Goal: Task Accomplishment & Management: Complete application form

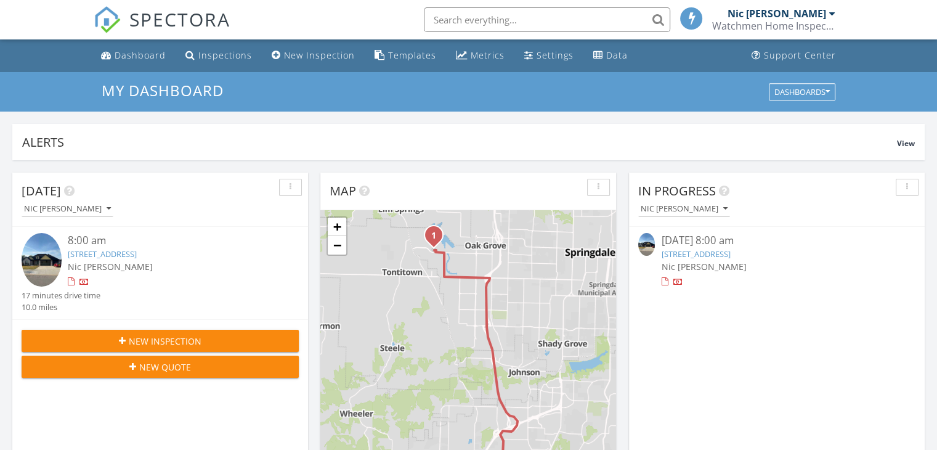
scroll to position [6, 6]
click at [171, 338] on span "New Inspection" at bounding box center [165, 341] width 73 height 13
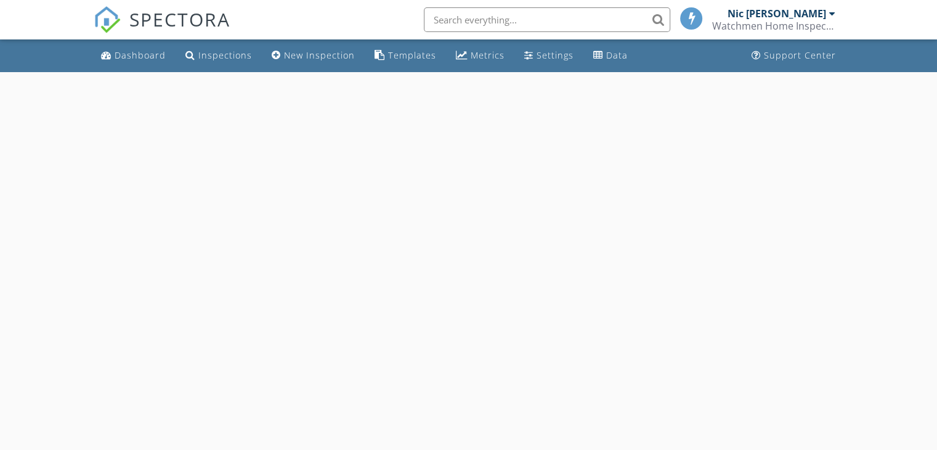
select select "7"
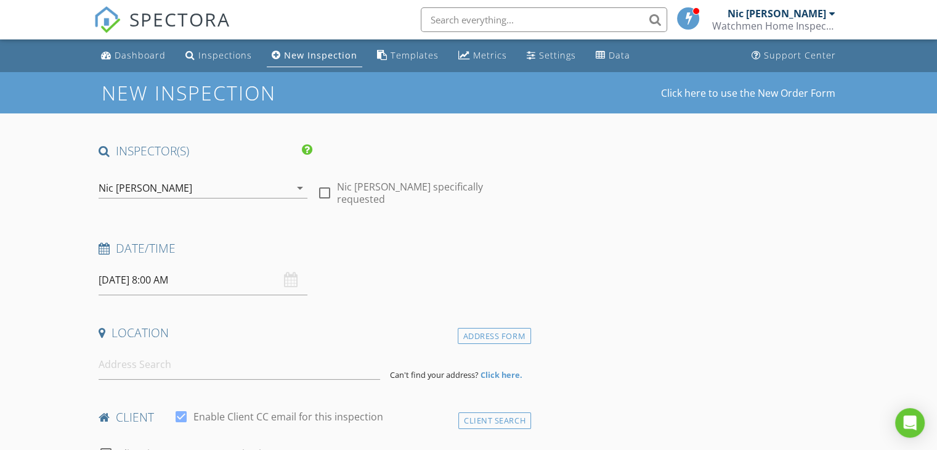
click at [219, 279] on input "08/28/2025 8:00 AM" at bounding box center [203, 280] width 209 height 30
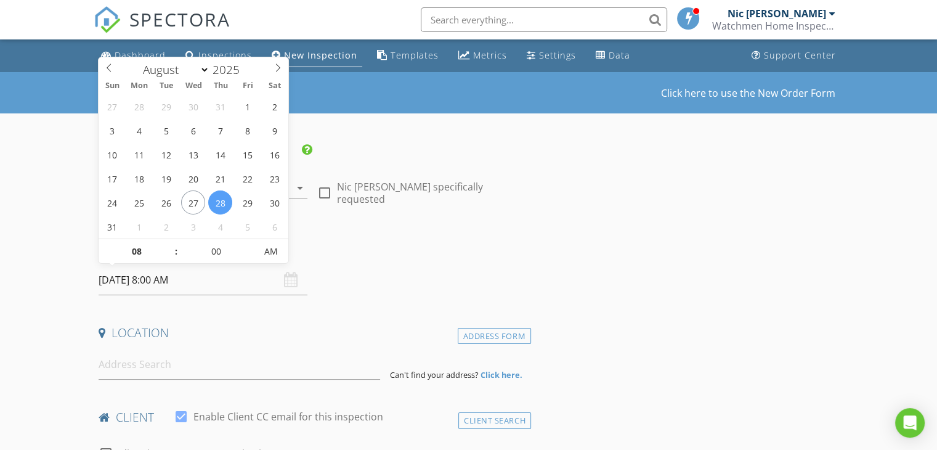
click at [370, 257] on div "Date/Time" at bounding box center [312, 252] width 437 height 25
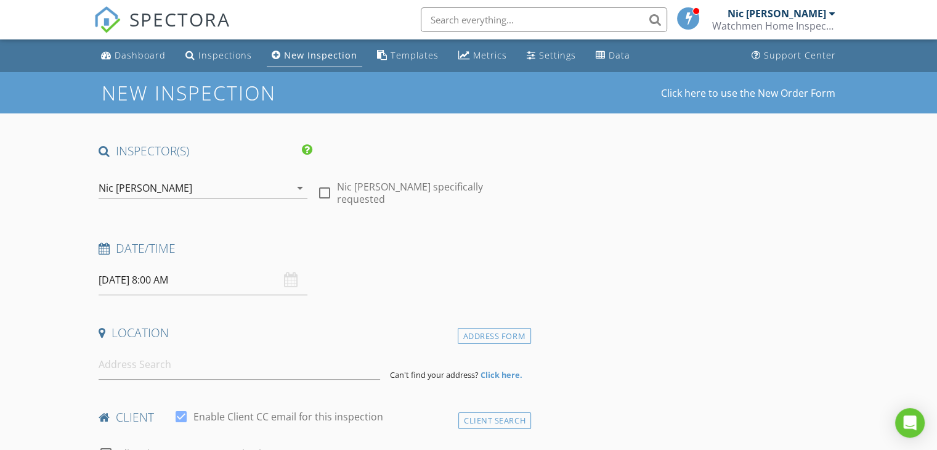
drag, startPoint x: 115, startPoint y: 333, endPoint x: 168, endPoint y: 330, distance: 53.0
click at [168, 330] on h4 "Location" at bounding box center [313, 333] width 428 height 16
click at [105, 363] on input at bounding box center [240, 364] width 282 height 30
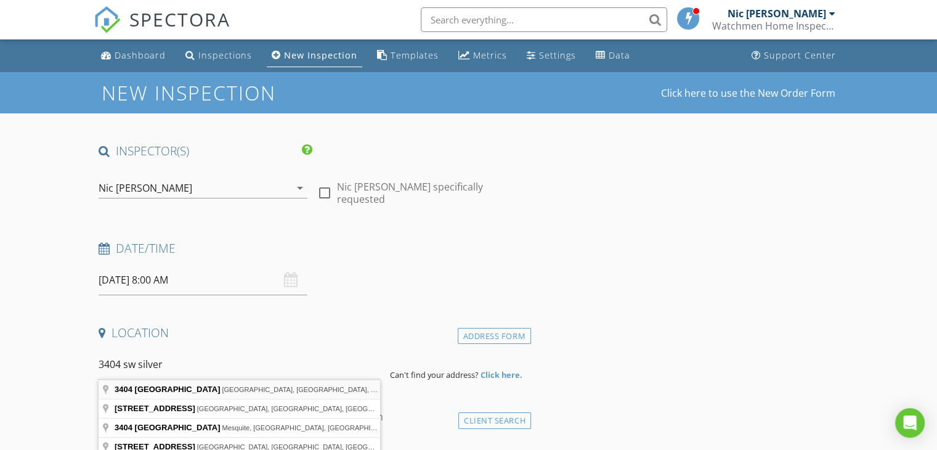
type input "3404 Southwest Silverleaf Avenue, Bentonville, AR, USA"
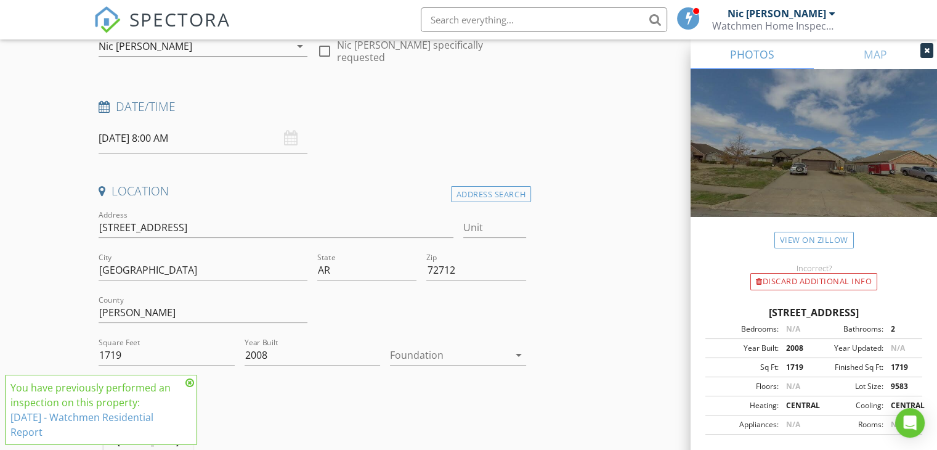
scroll to position [145, 0]
click at [410, 352] on div at bounding box center [449, 352] width 119 height 20
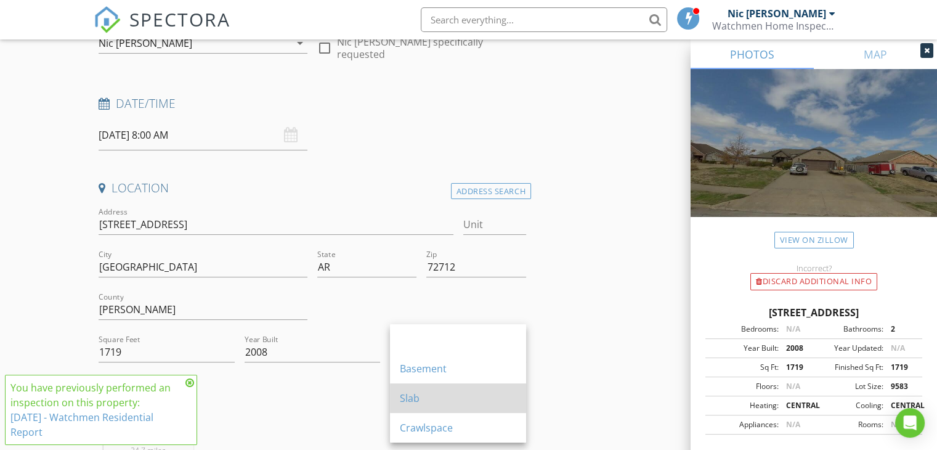
click at [410, 406] on div "Slab" at bounding box center [458, 398] width 116 height 30
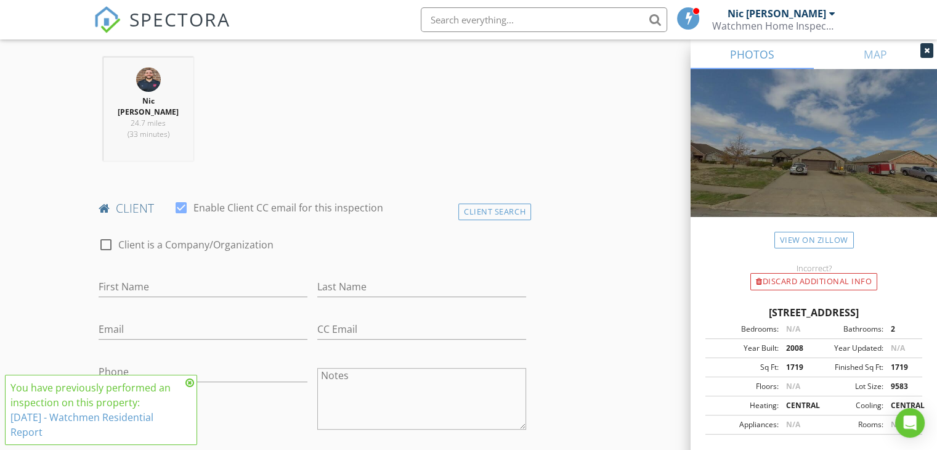
scroll to position [473, 0]
click at [190, 385] on icon at bounding box center [189, 383] width 9 height 10
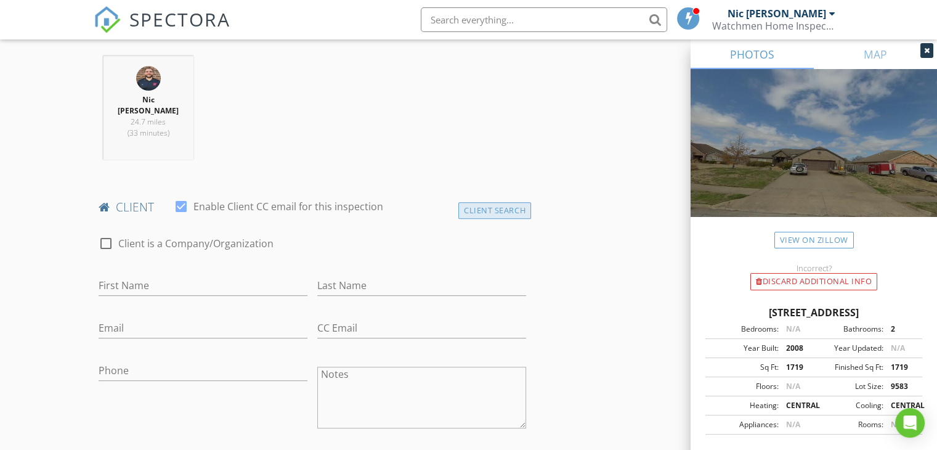
click at [481, 202] on div "Client Search" at bounding box center [494, 210] width 73 height 17
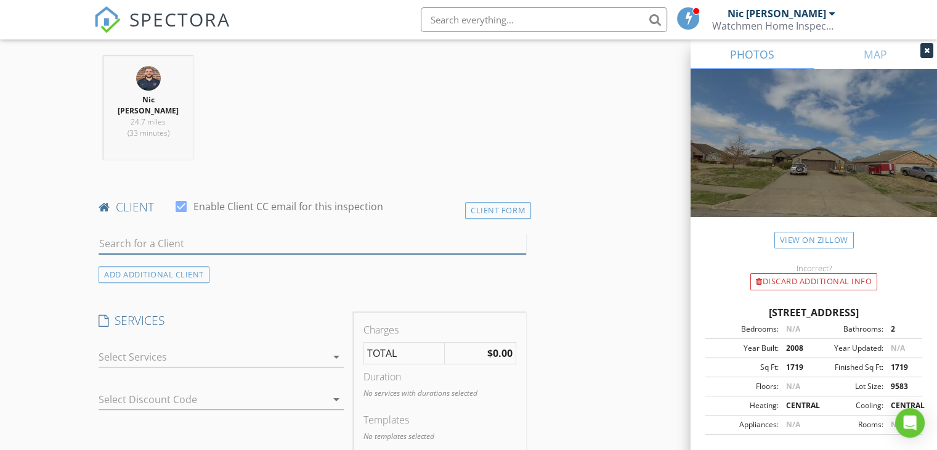
click at [390, 234] on input "text" at bounding box center [313, 244] width 428 height 20
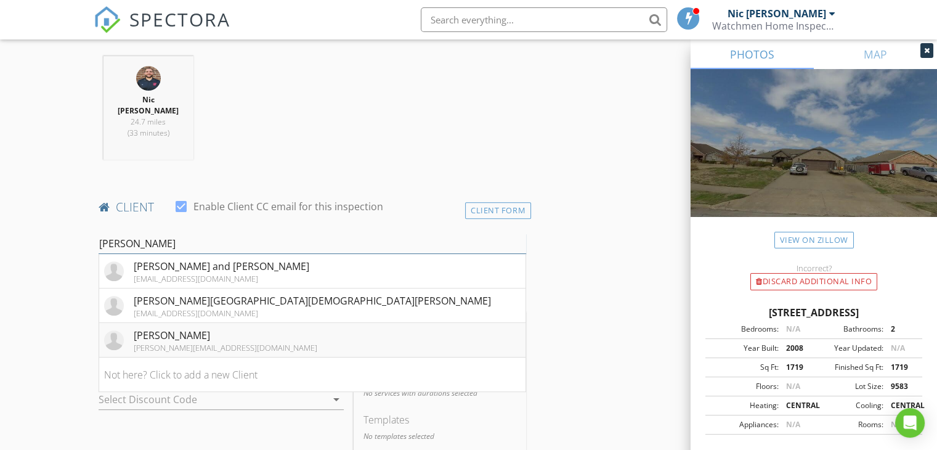
type input "robin"
click at [227, 326] on li "Robin Griffin robin@robingriffin.net" at bounding box center [312, 340] width 426 height 35
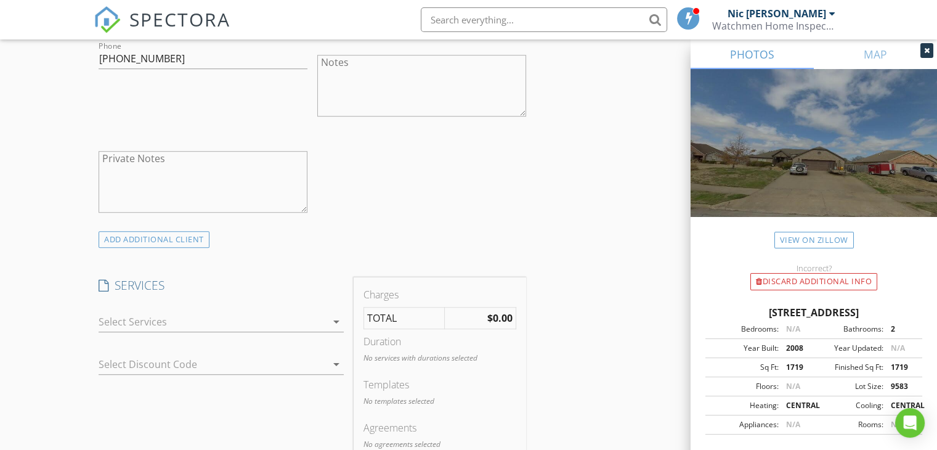
scroll to position [786, 0]
click at [128, 311] on div at bounding box center [213, 321] width 228 height 20
click at [128, 312] on div "check_box_outline_blank Residential Inspection" at bounding box center [220, 326] width 225 height 28
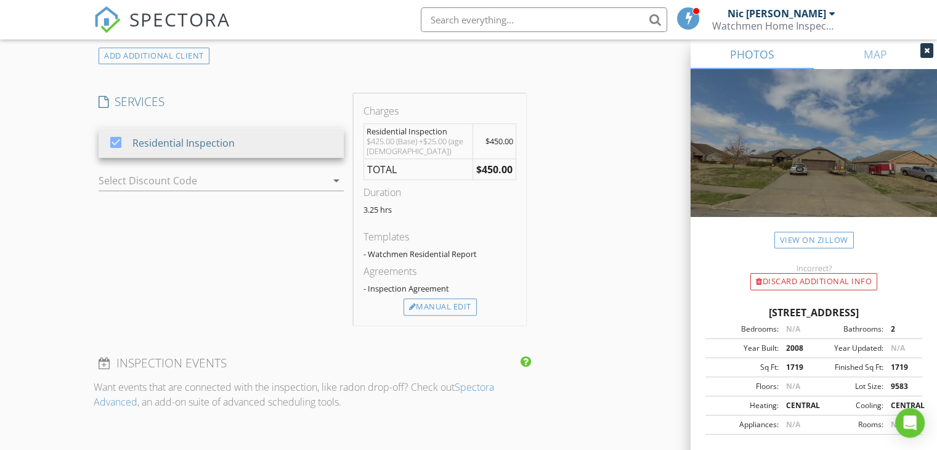
scroll to position [971, 0]
click at [426, 296] on div "Manual Edit" at bounding box center [440, 304] width 73 height 17
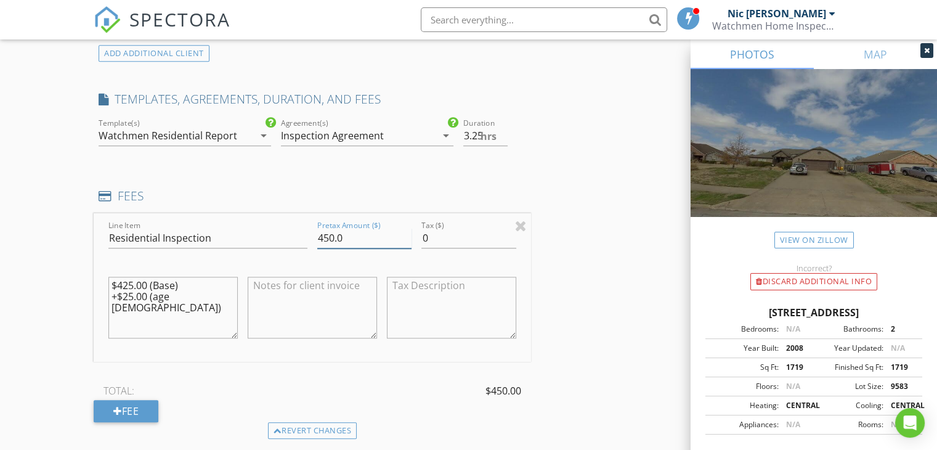
drag, startPoint x: 362, startPoint y: 224, endPoint x: 267, endPoint y: 224, distance: 94.9
click at [267, 224] on div "Line Item Residential Inspection Pretax Amount ($) 450.0 Tax ($) 0 $425.00 (Bas…" at bounding box center [312, 287] width 437 height 148
drag, startPoint x: 493, startPoint y: 126, endPoint x: 432, endPoint y: 142, distance: 62.9
click at [432, 142] on div "check_box Watchmen Residential Report check_box_outline_blank Watchmen Commerci…" at bounding box center [312, 137] width 437 height 43
type input "225"
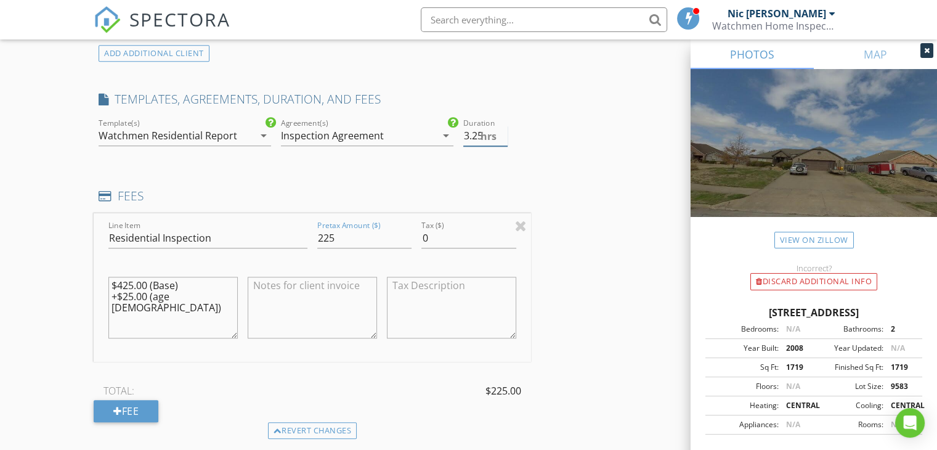
click at [489, 131] on span "hrs" at bounding box center [489, 136] width 16 height 10
type input "3"
type input "2"
click at [589, 157] on div "INSPECTOR(S) check_box Nic Cartee PRIMARY Nic Cartee arrow_drop_down check_box_…" at bounding box center [469, 255] width 750 height 2166
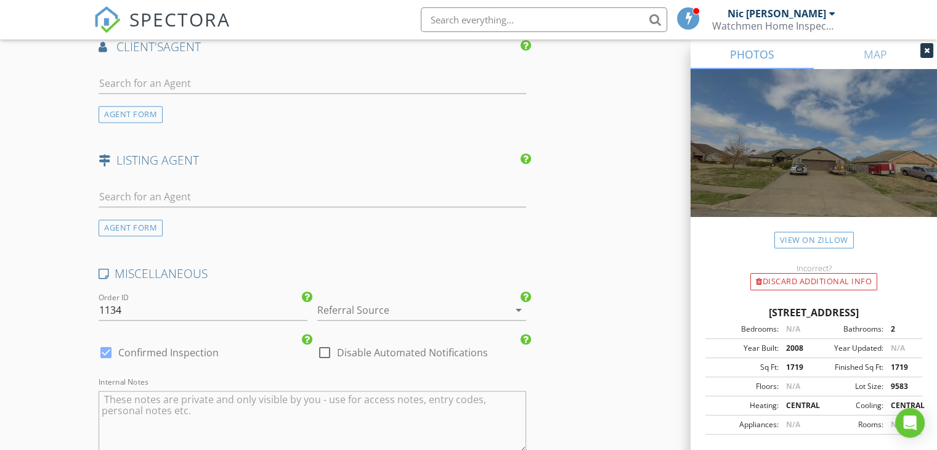
scroll to position [1684, 0]
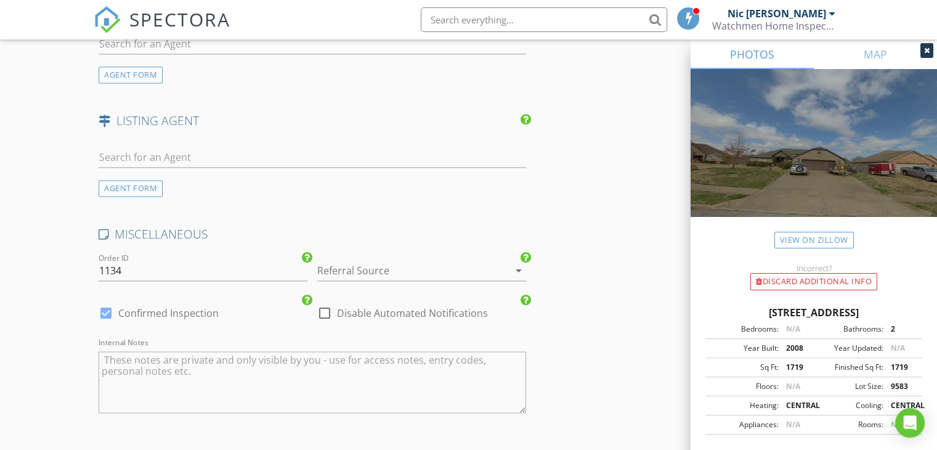
click at [359, 262] on div at bounding box center [404, 271] width 174 height 20
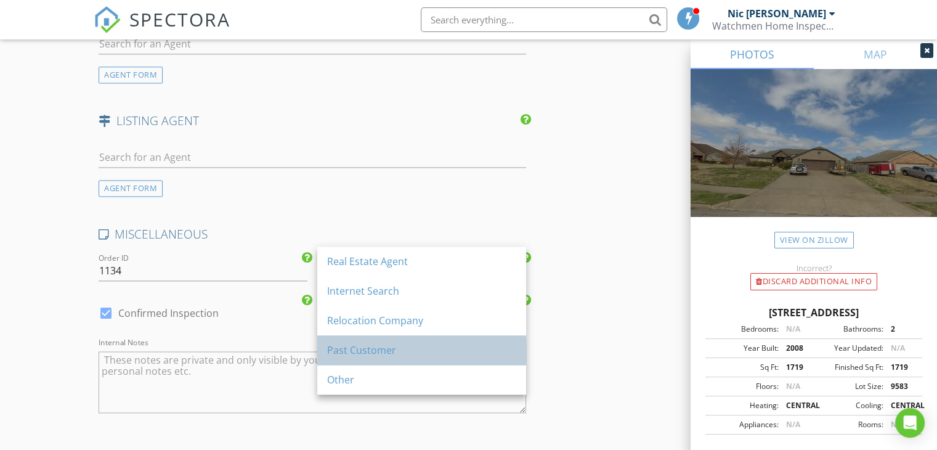
click at [357, 343] on div "Past Customer" at bounding box center [421, 350] width 189 height 15
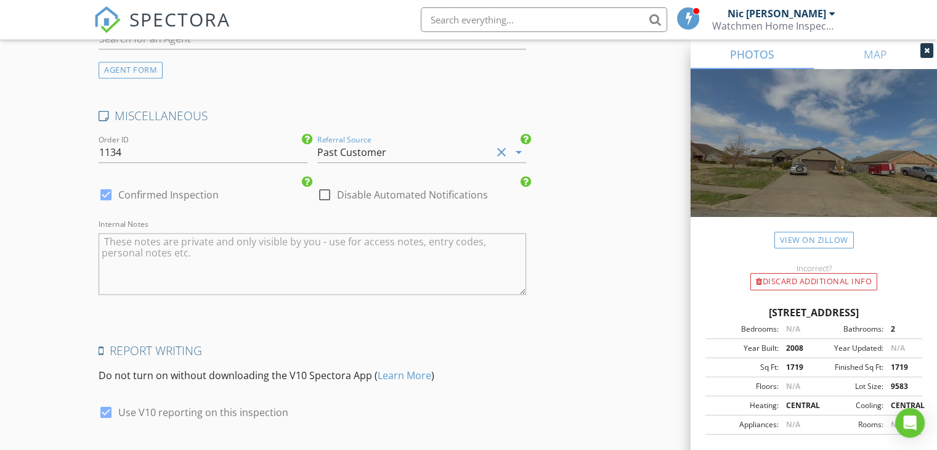
scroll to position [1874, 0]
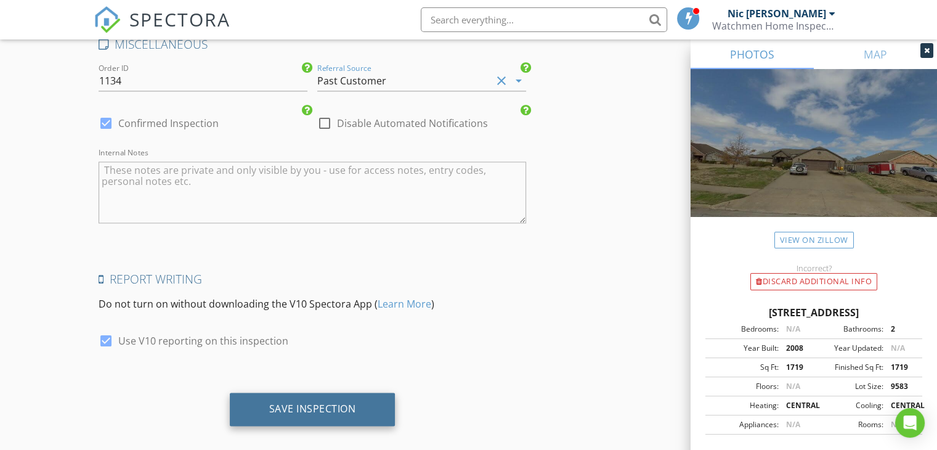
click at [360, 400] on div "Save Inspection" at bounding box center [313, 408] width 166 height 33
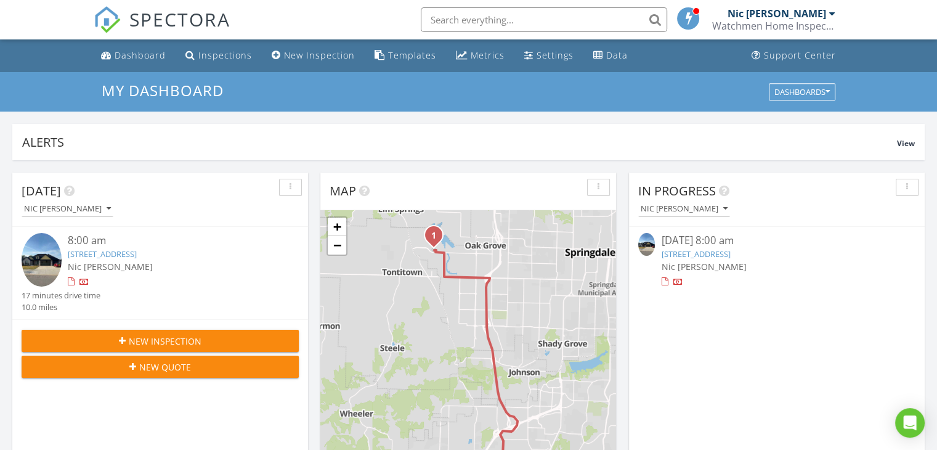
click at [436, 23] on input "text" at bounding box center [544, 19] width 246 height 25
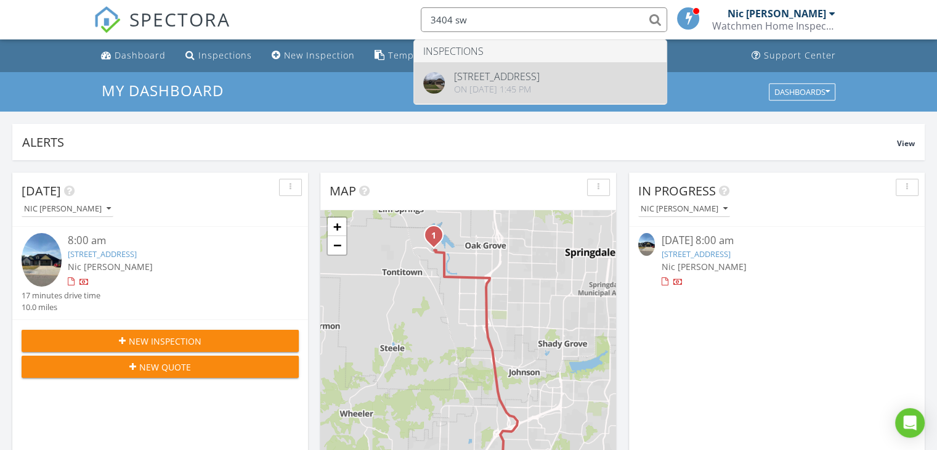
type input "3404 sw"
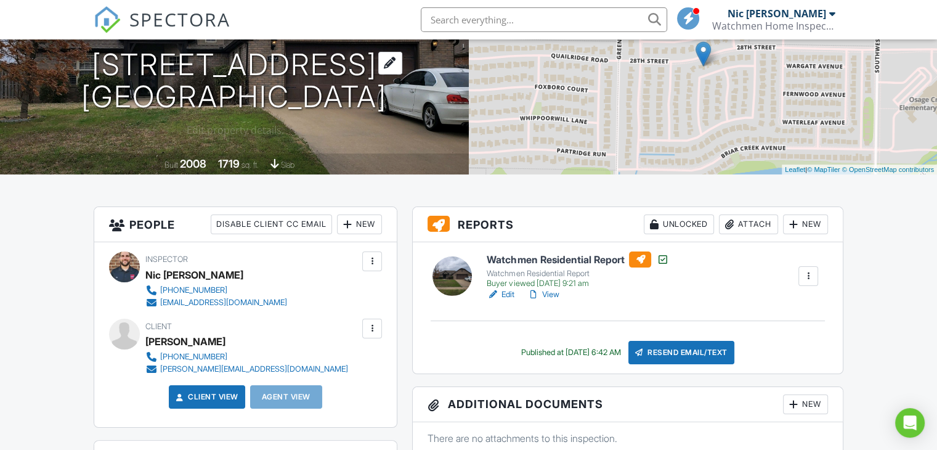
scroll to position [155, 0]
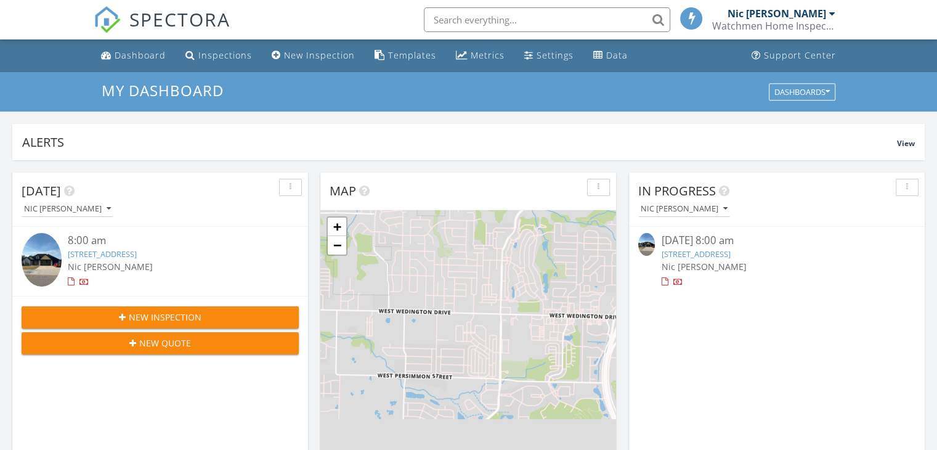
scroll to position [6, 6]
